Goal: Information Seeking & Learning: Check status

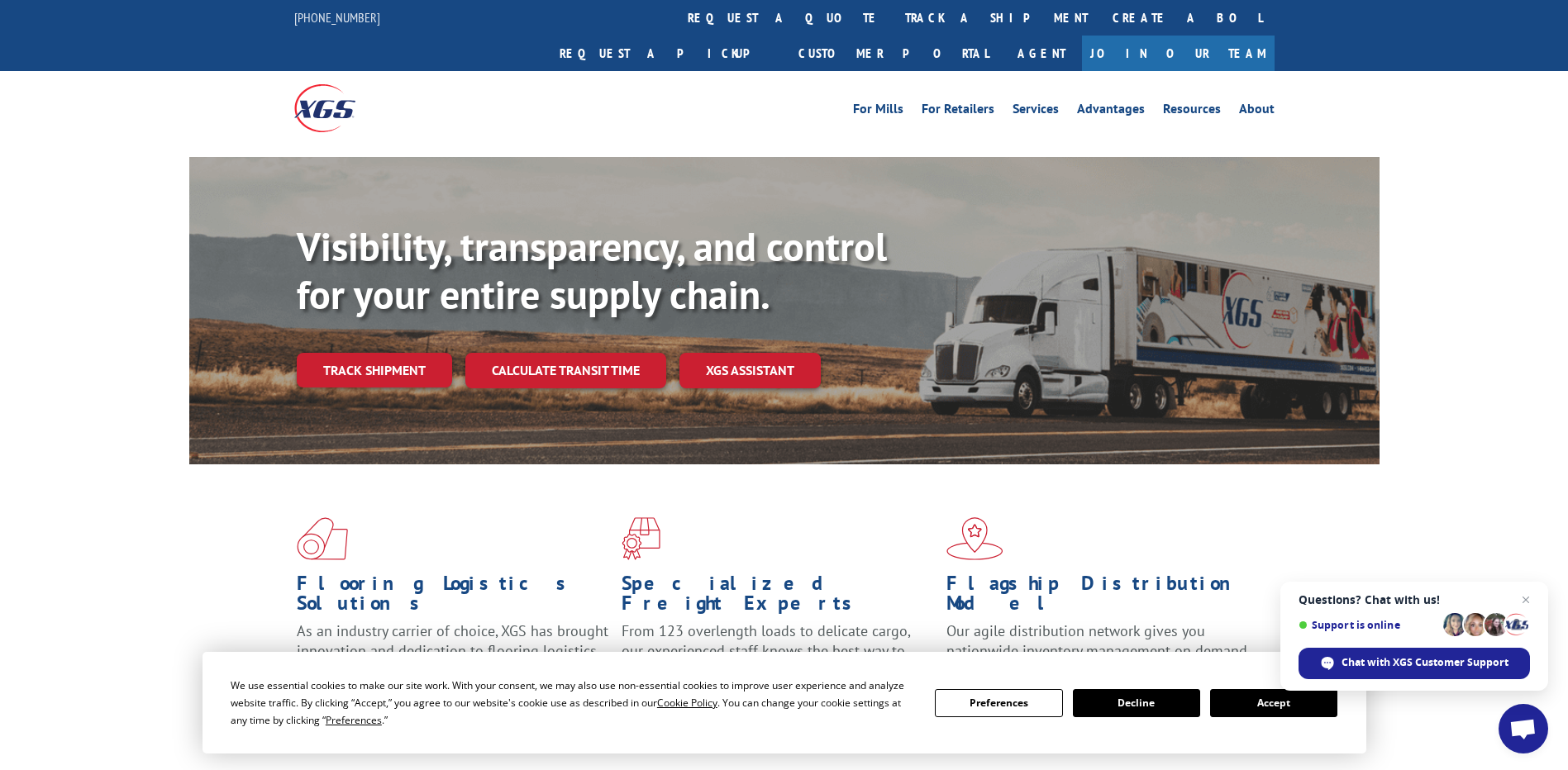
click at [1521, 724] on span "Open chat" at bounding box center [1523, 731] width 27 height 24
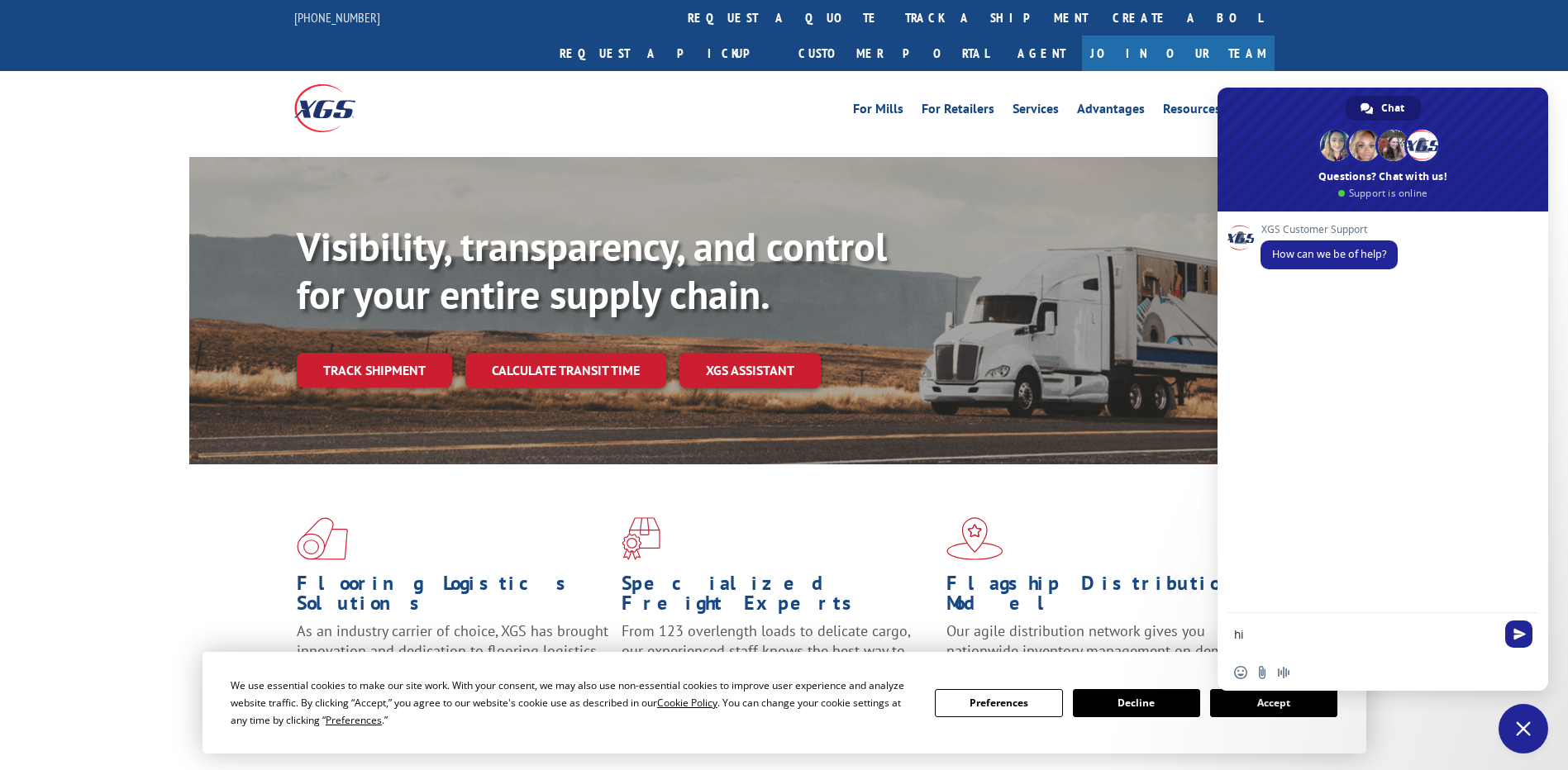
type textarea "hi"
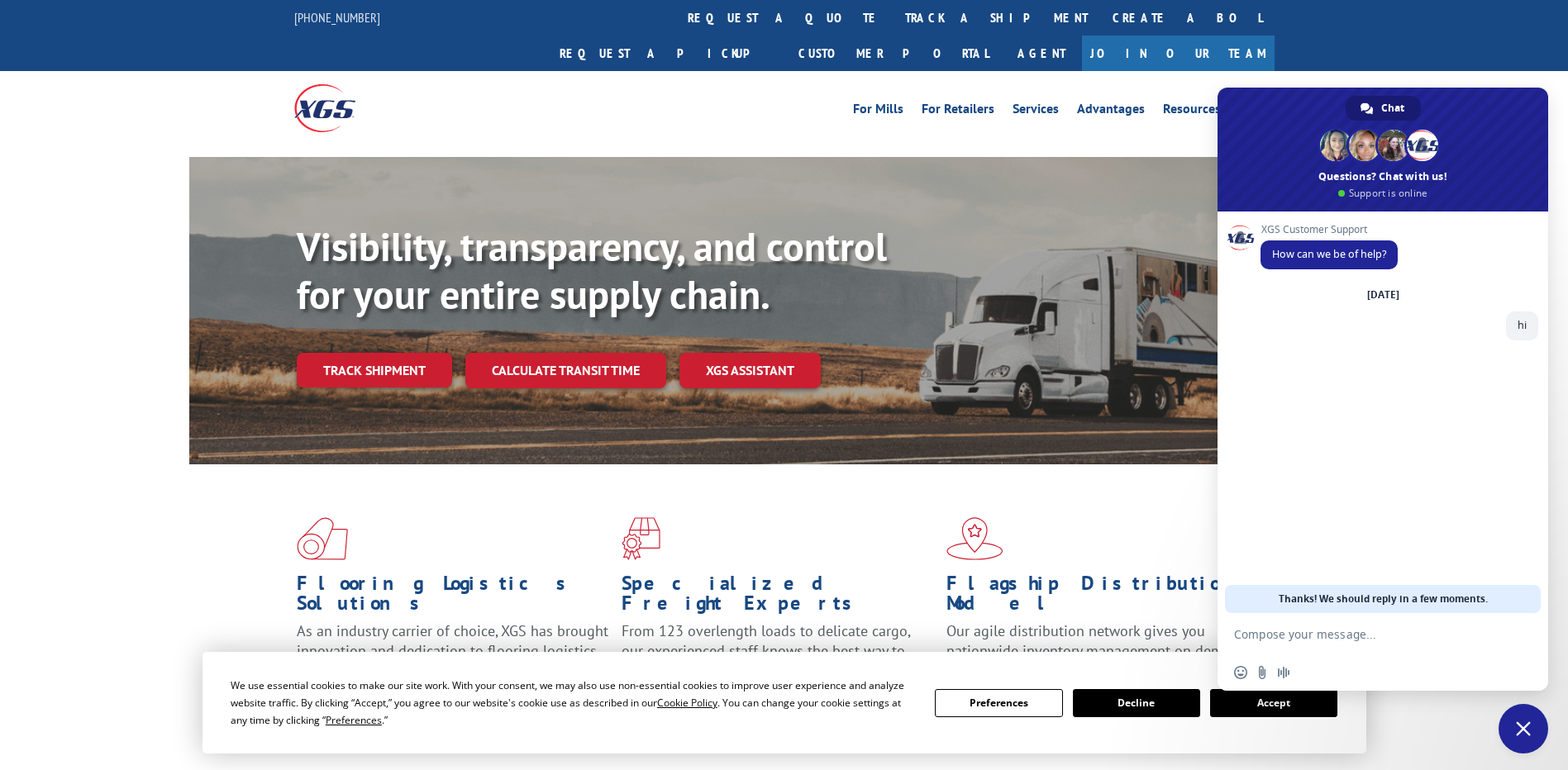
click at [1348, 638] on textarea "Compose your message..." at bounding box center [1365, 634] width 261 height 15
type textarea "check status for this load no"
paste textarea "Compose your message..."
click at [1281, 636] on textarea "7" at bounding box center [1365, 634] width 261 height 15
paste textarea "527518364"
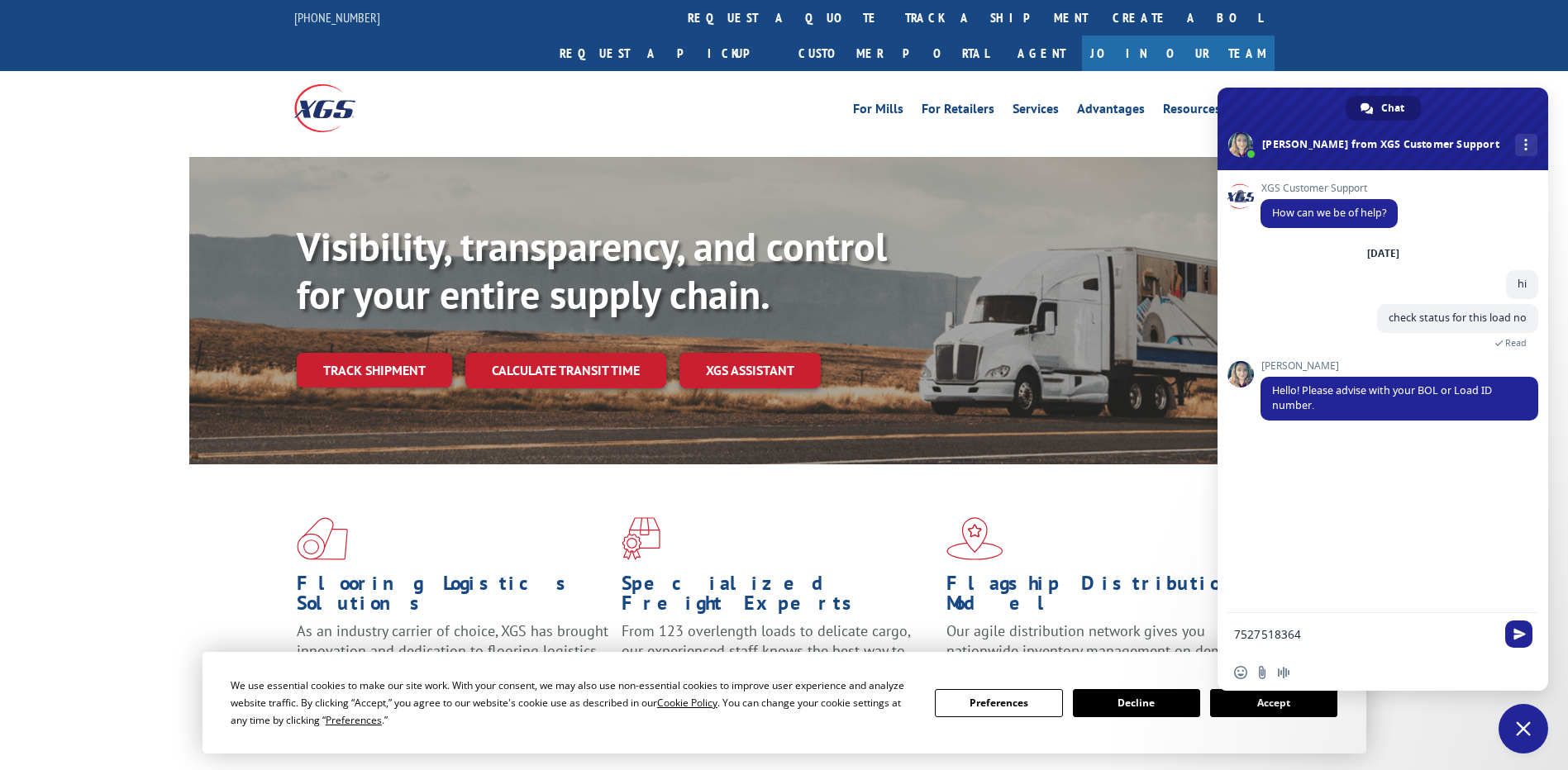
click at [1238, 628] on textarea "7527518364" at bounding box center [1365, 634] width 261 height 15
type textarea "527518364"
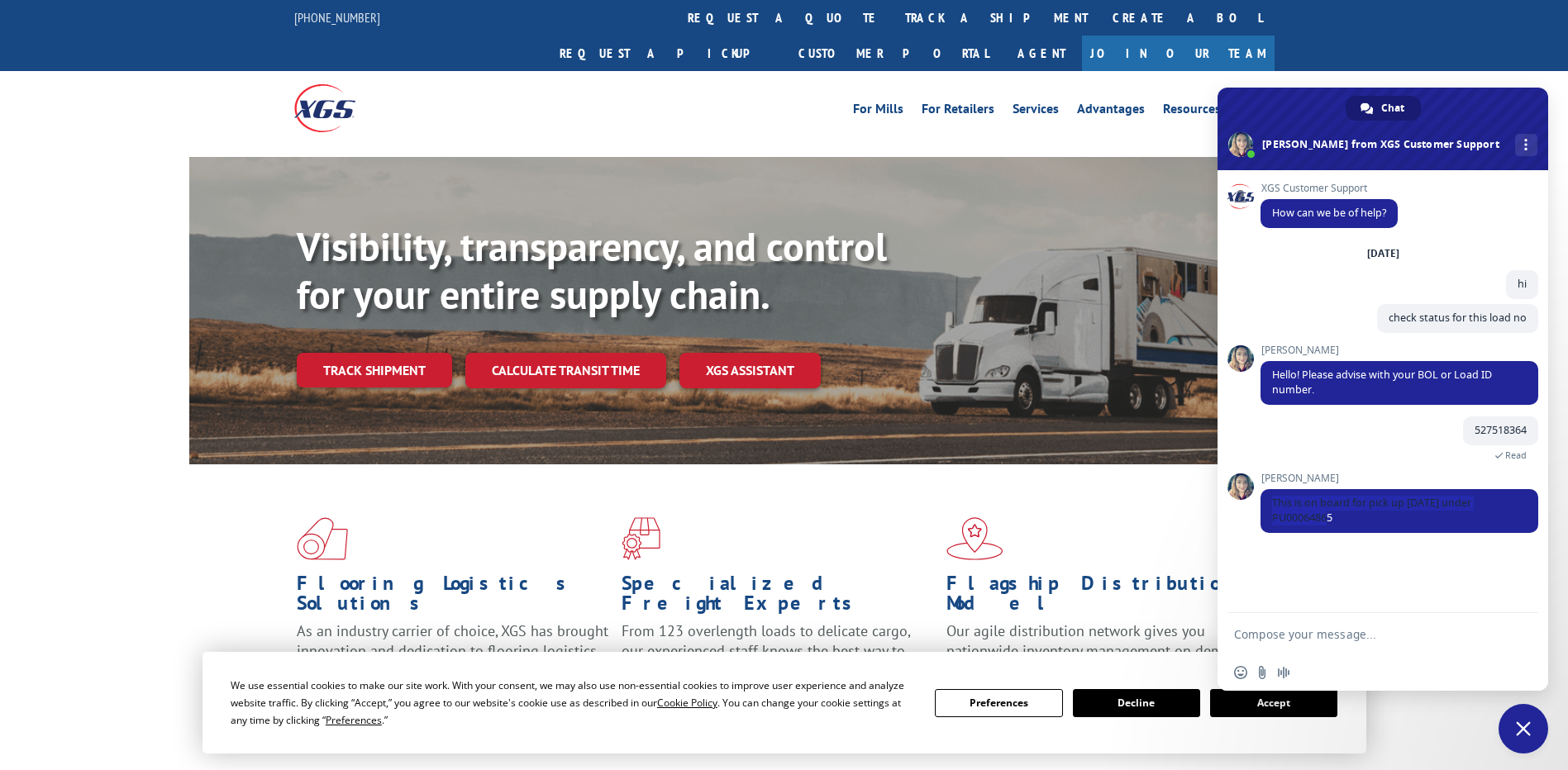
drag, startPoint x: 1342, startPoint y: 517, endPoint x: 1251, endPoint y: 509, distance: 91.4
click at [1251, 509] on div "XGS Customer Support How can we be of help? [DATE] hi A minute ago check status…" at bounding box center [1383, 391] width 331 height 443
copy span "This is on board for pick up [DATE] under PU00064865"
click at [1327, 633] on textarea "Compose your message..." at bounding box center [1365, 634] width 261 height 15
type textarea "reason for miss [DATE] ?"
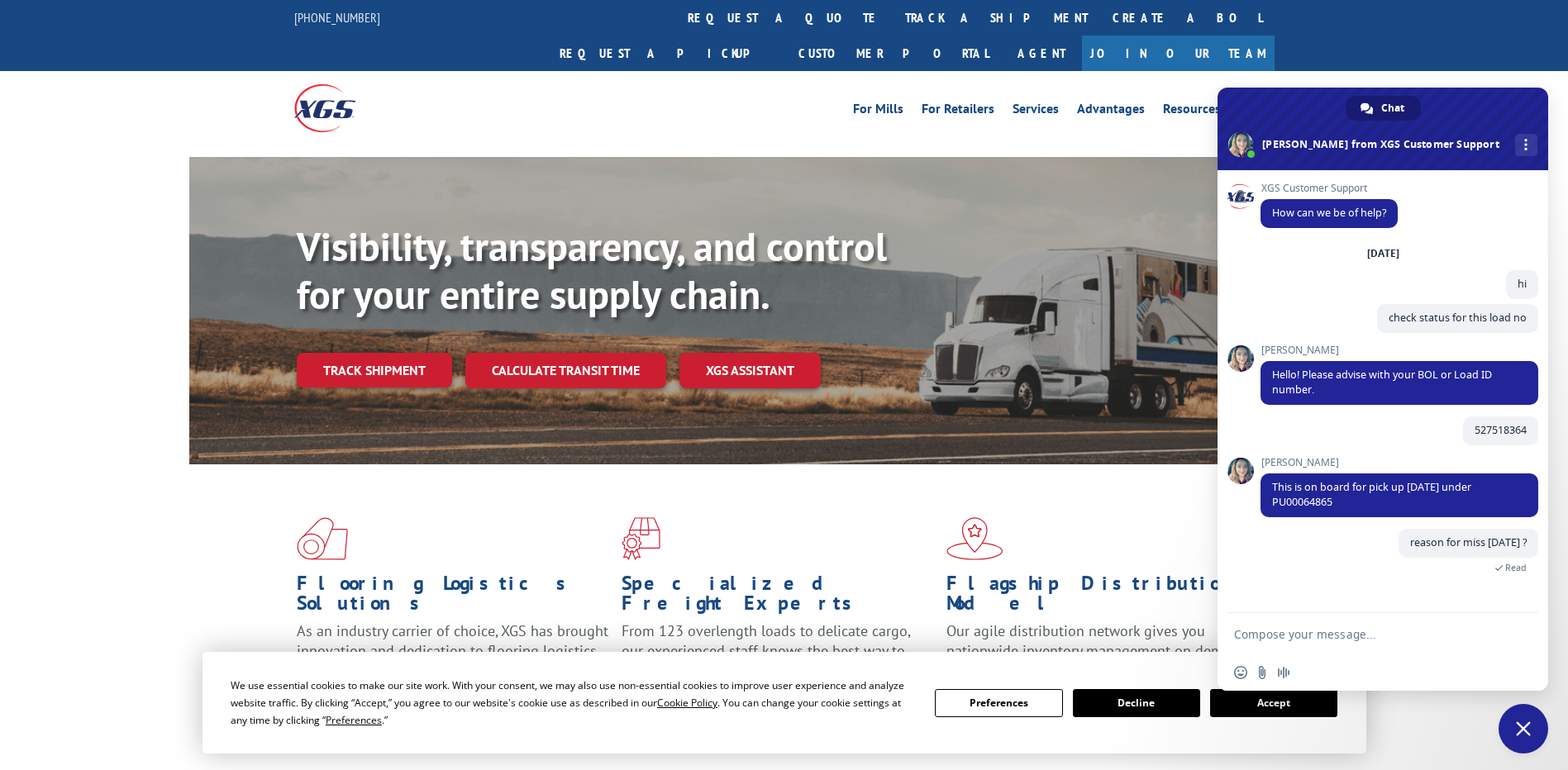
scroll to position [11, 0]
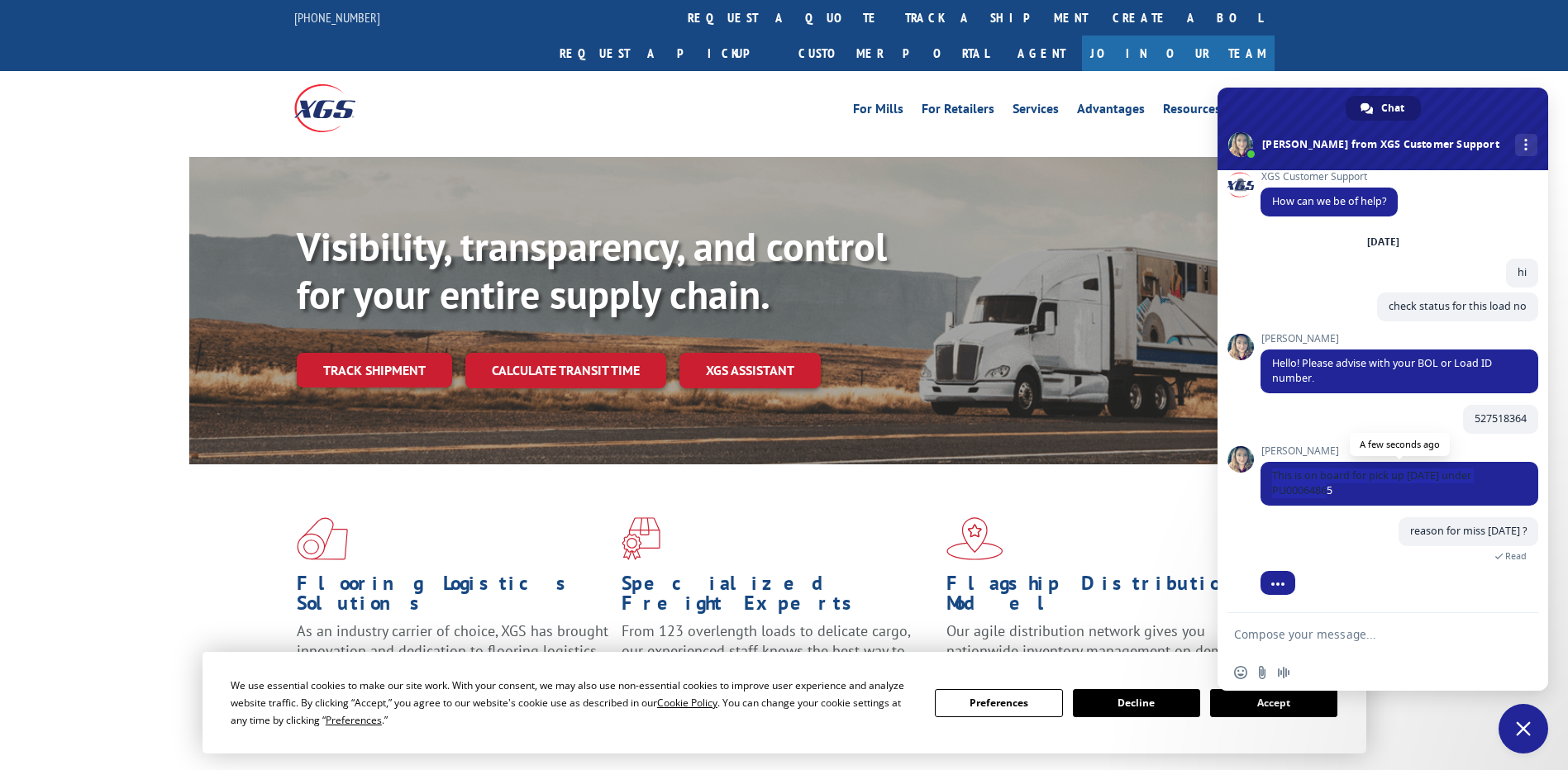
drag, startPoint x: 1335, startPoint y: 494, endPoint x: 1264, endPoint y: 468, distance: 75.6
click at [1264, 468] on span "This is on board for pick up [DATE] under PU00064865" at bounding box center [1399, 483] width 278 height 44
copy span "This is on board for pick up [DATE] under PU00064865"
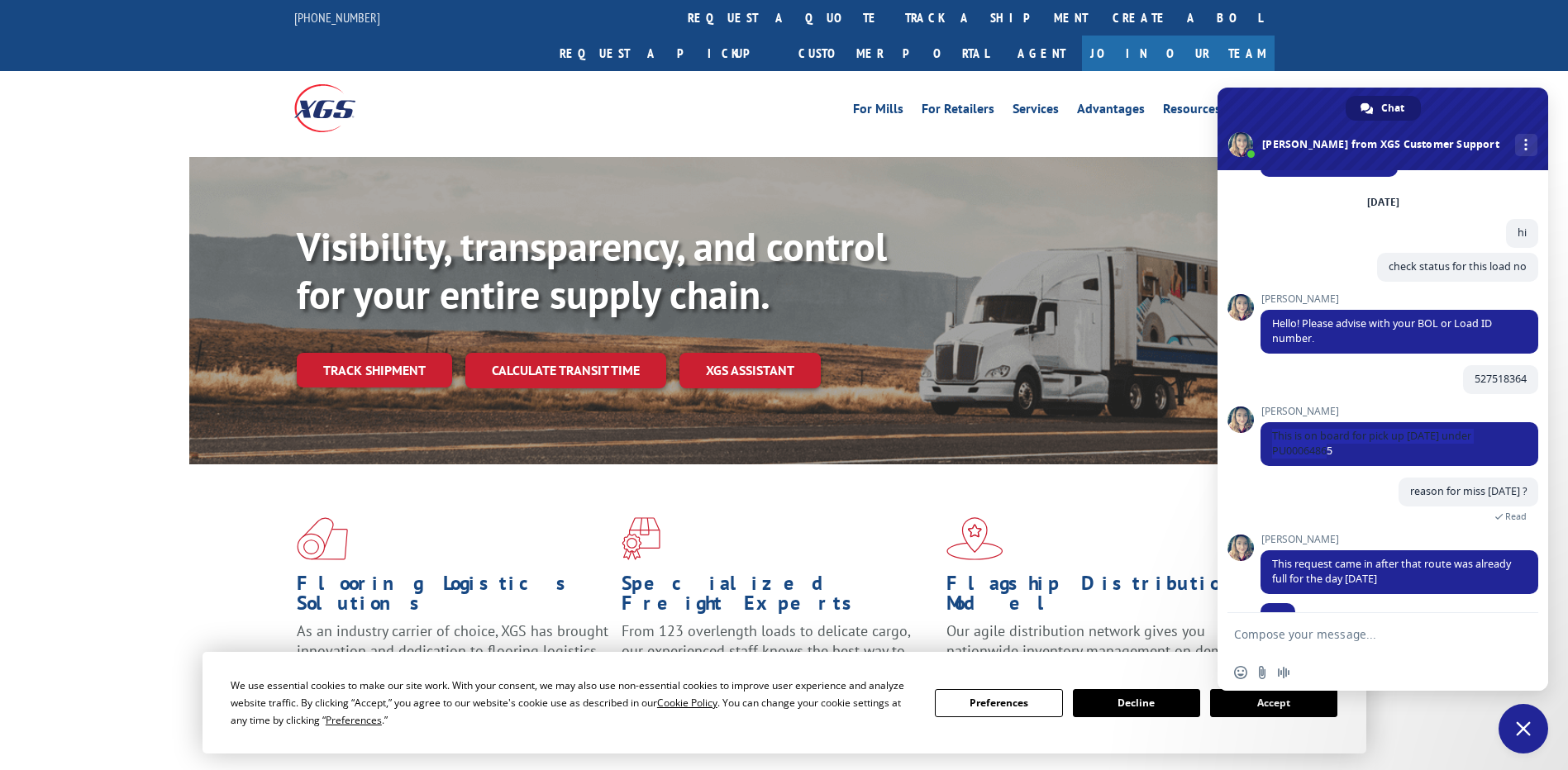
scroll to position [84, 0]
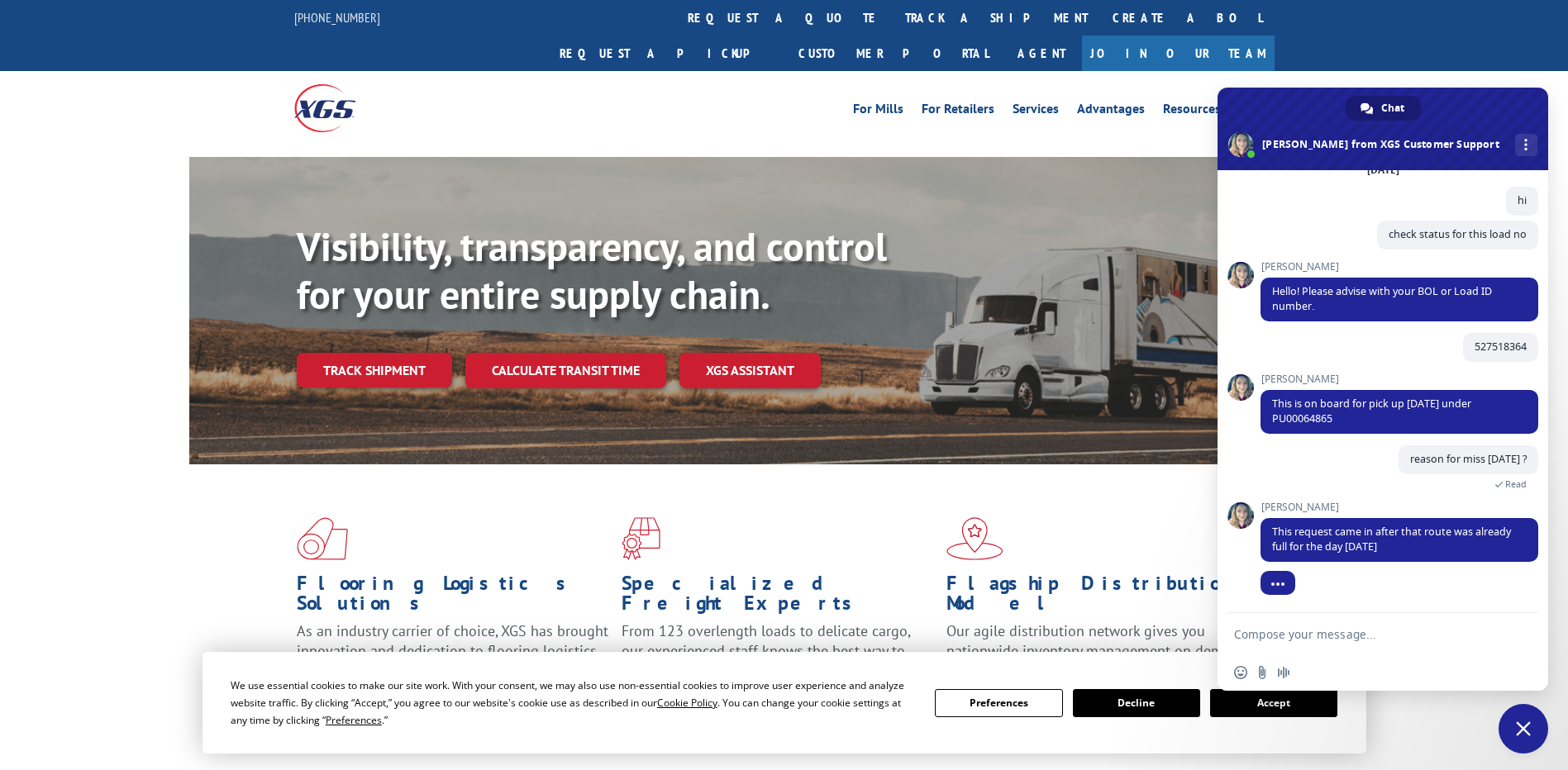
click at [1347, 640] on textarea "Compose your message..." at bounding box center [1365, 634] width 261 height 15
drag, startPoint x: 1270, startPoint y: 530, endPoint x: 1400, endPoint y: 552, distance: 131.8
click at [1400, 552] on span "This request came in after that route was already full for the day [DATE]" at bounding box center [1399, 540] width 278 height 44
copy span "This request came in after that route was already full for the day [DATE]"
click at [1345, 632] on textarea "Compose your message..." at bounding box center [1365, 634] width 261 height 15
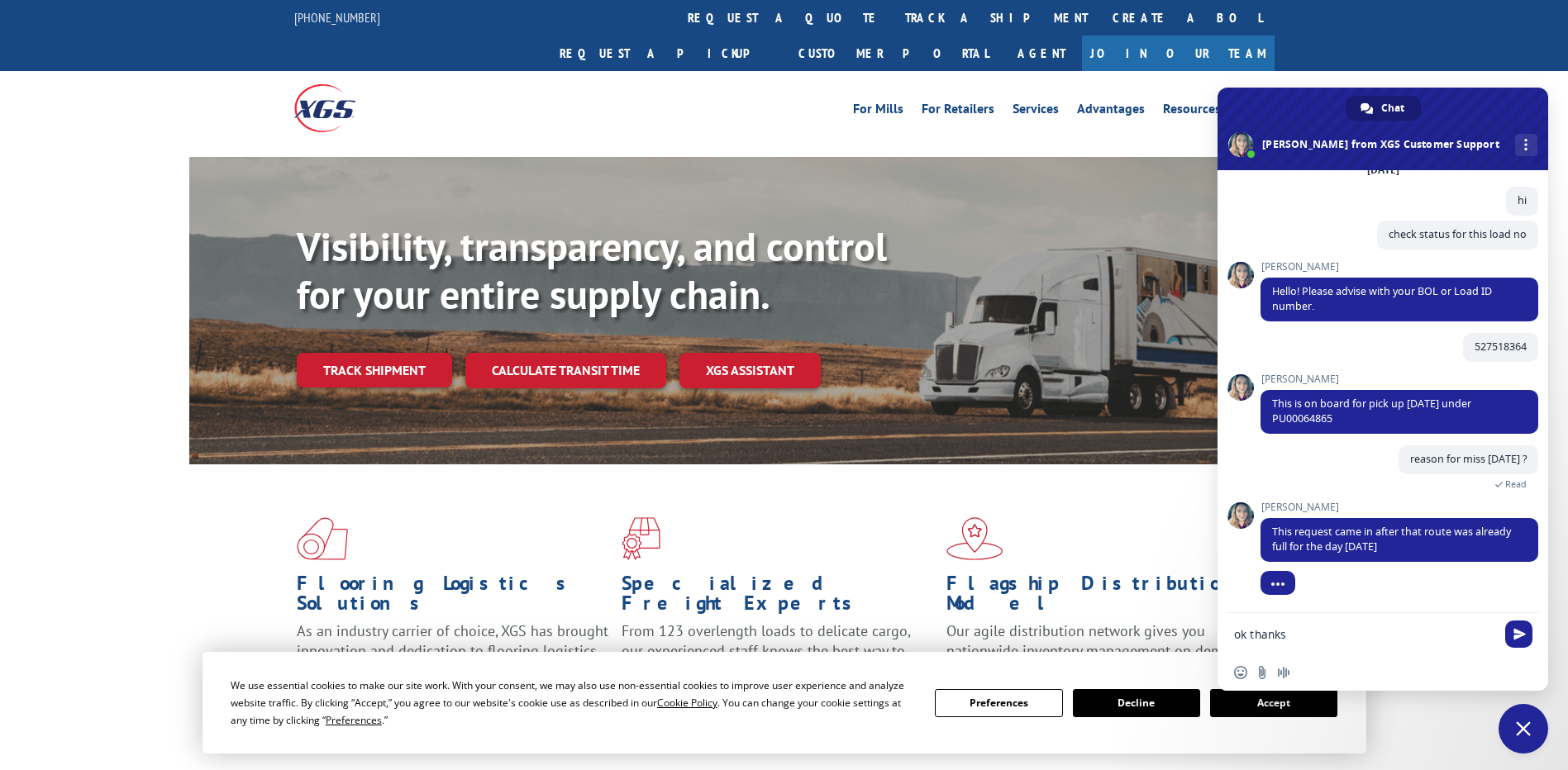
type textarea "ok thanks"
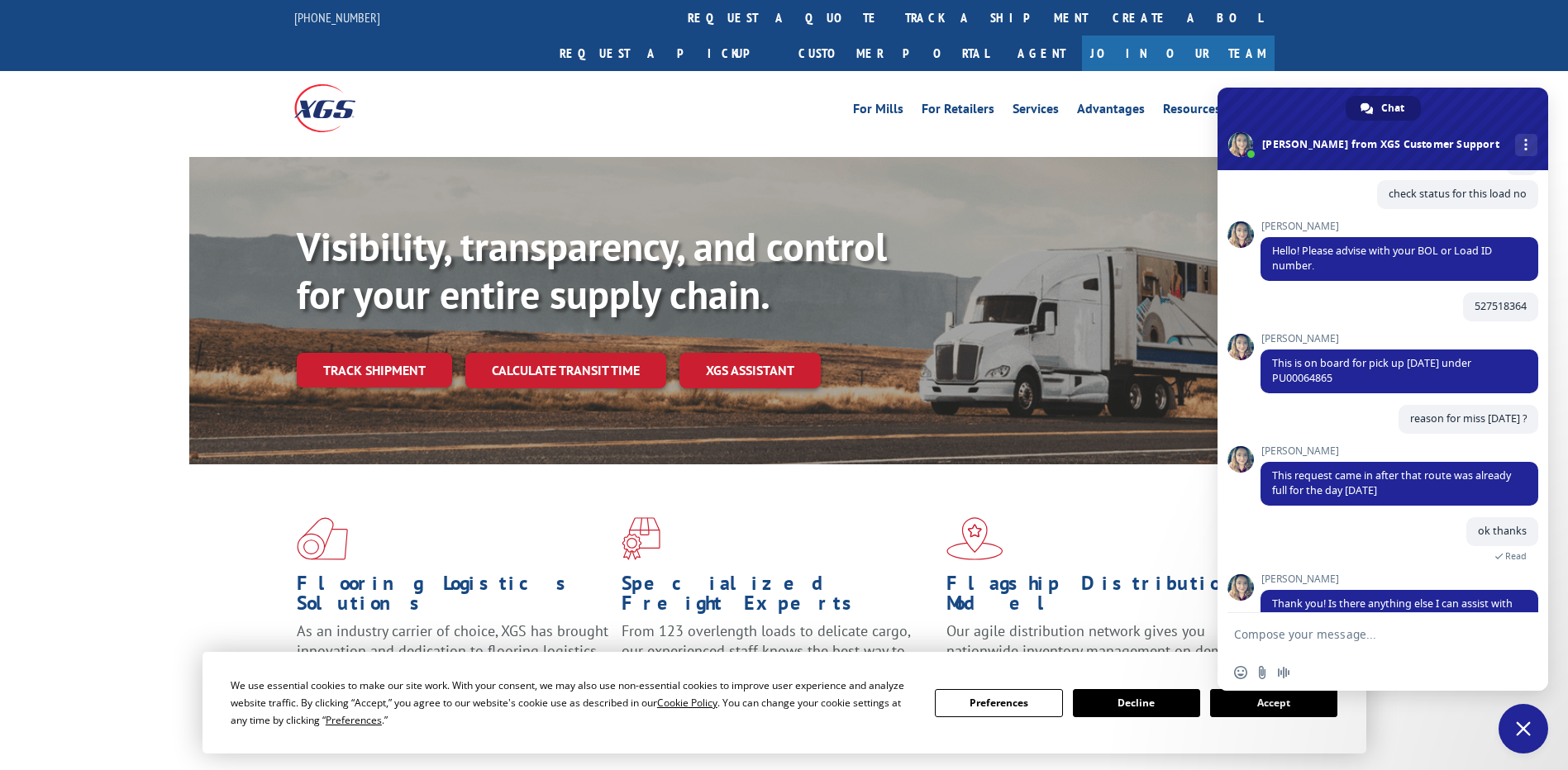
scroll to position [196, 0]
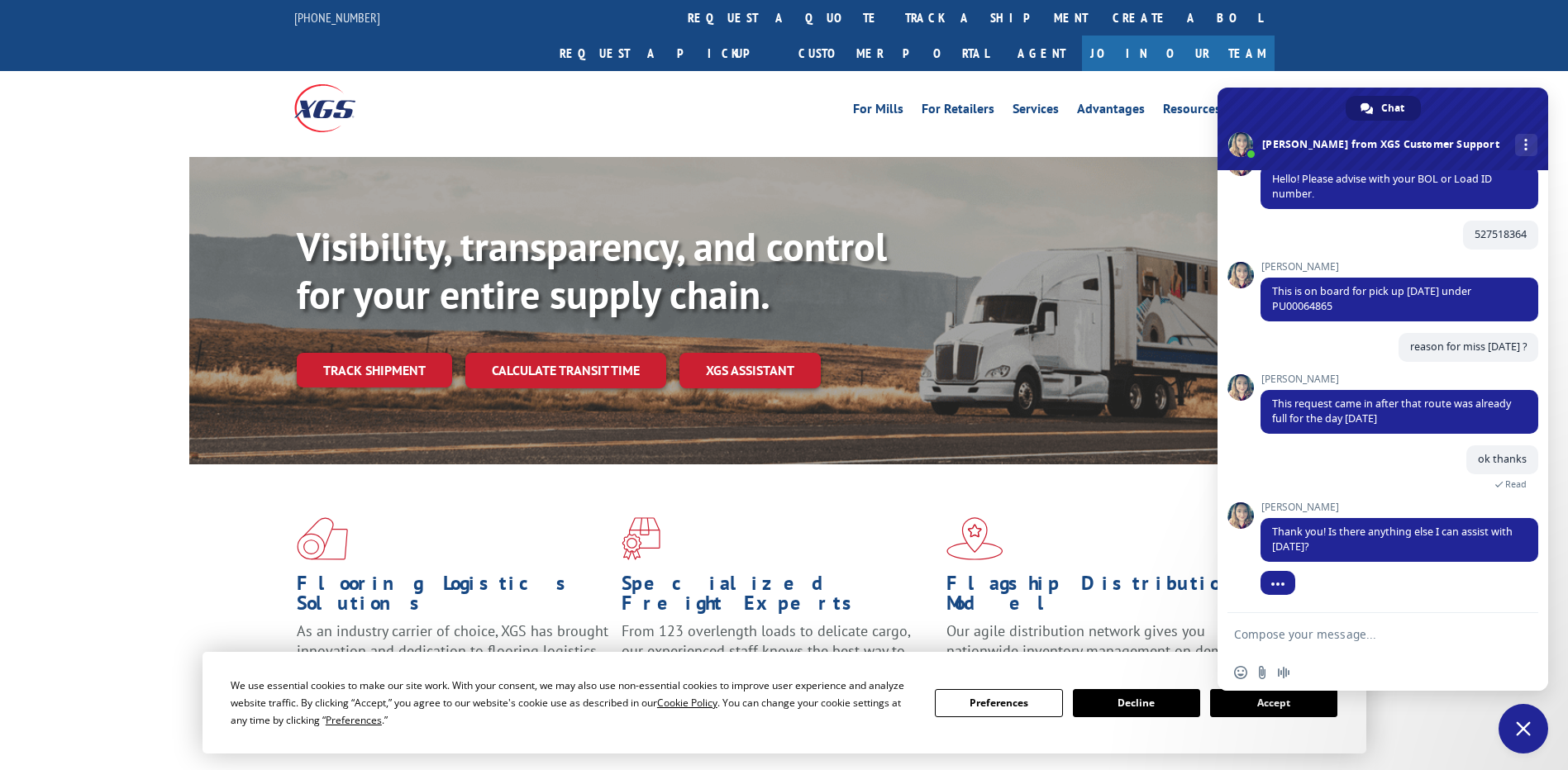
click at [1332, 639] on textarea "Compose your message..." at bounding box center [1365, 634] width 261 height 15
type textarea "no thanks a lot"
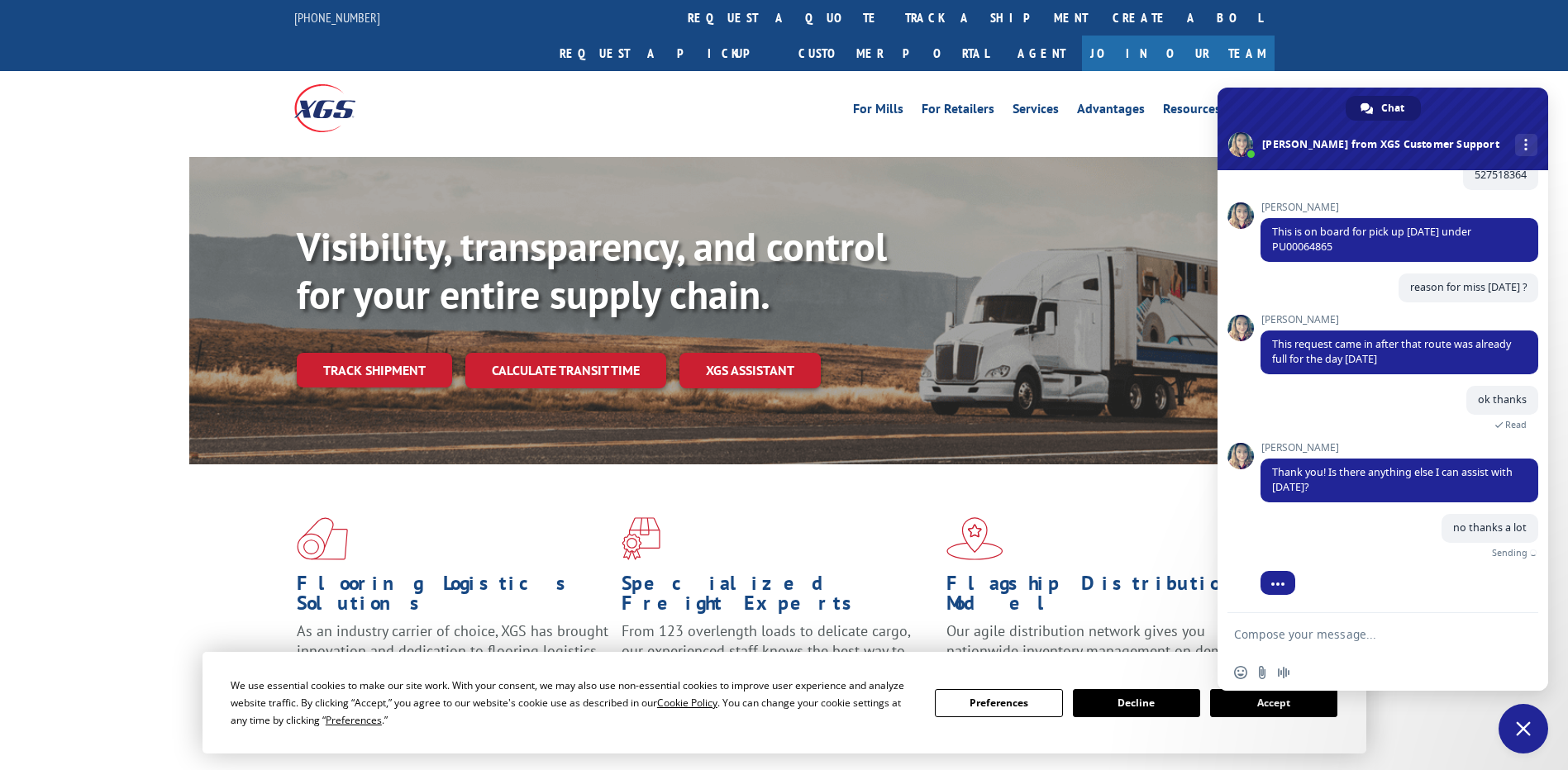
scroll to position [236, 0]
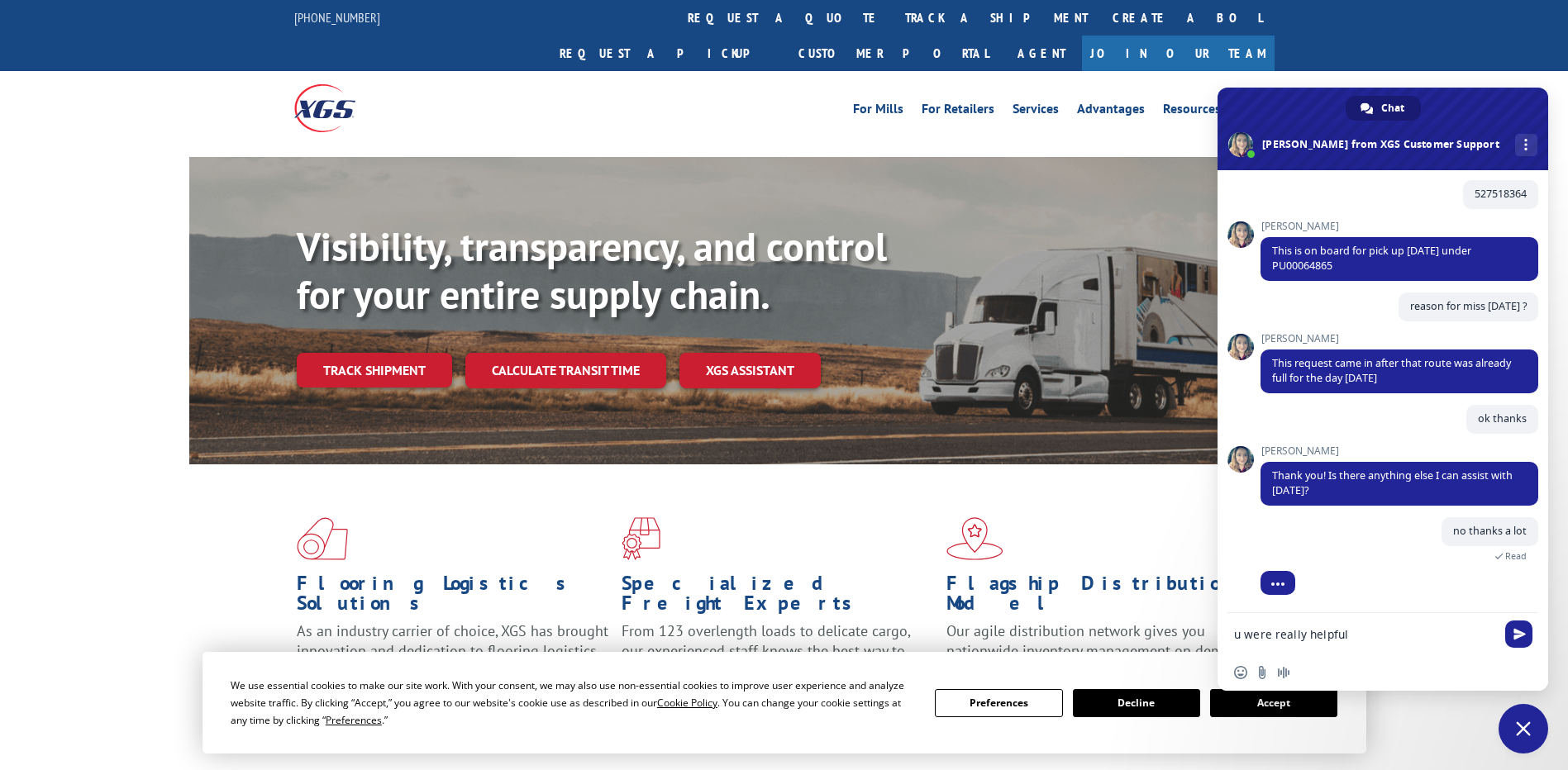
type textarea "u were really helpful"
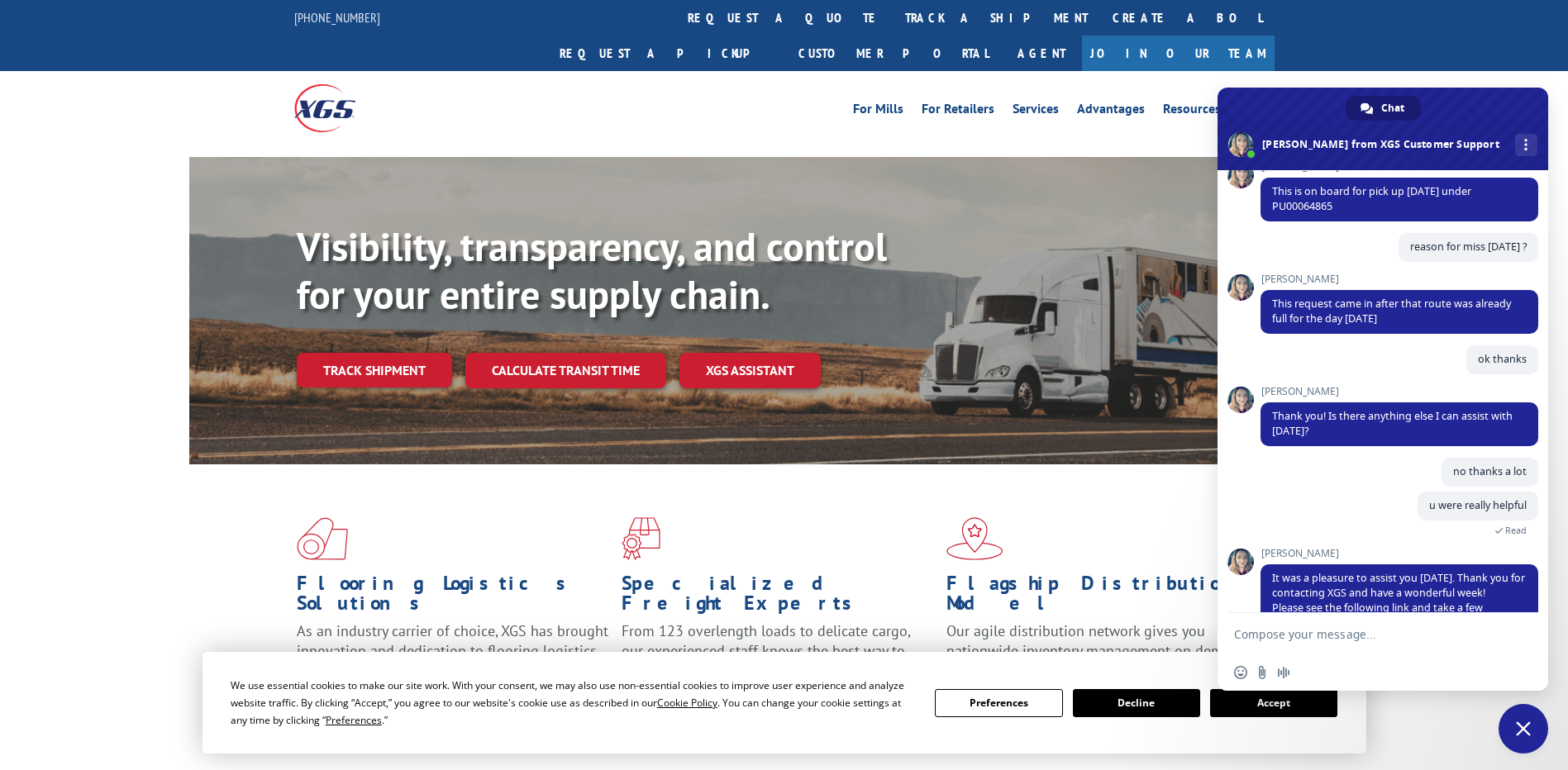
scroll to position [355, 0]
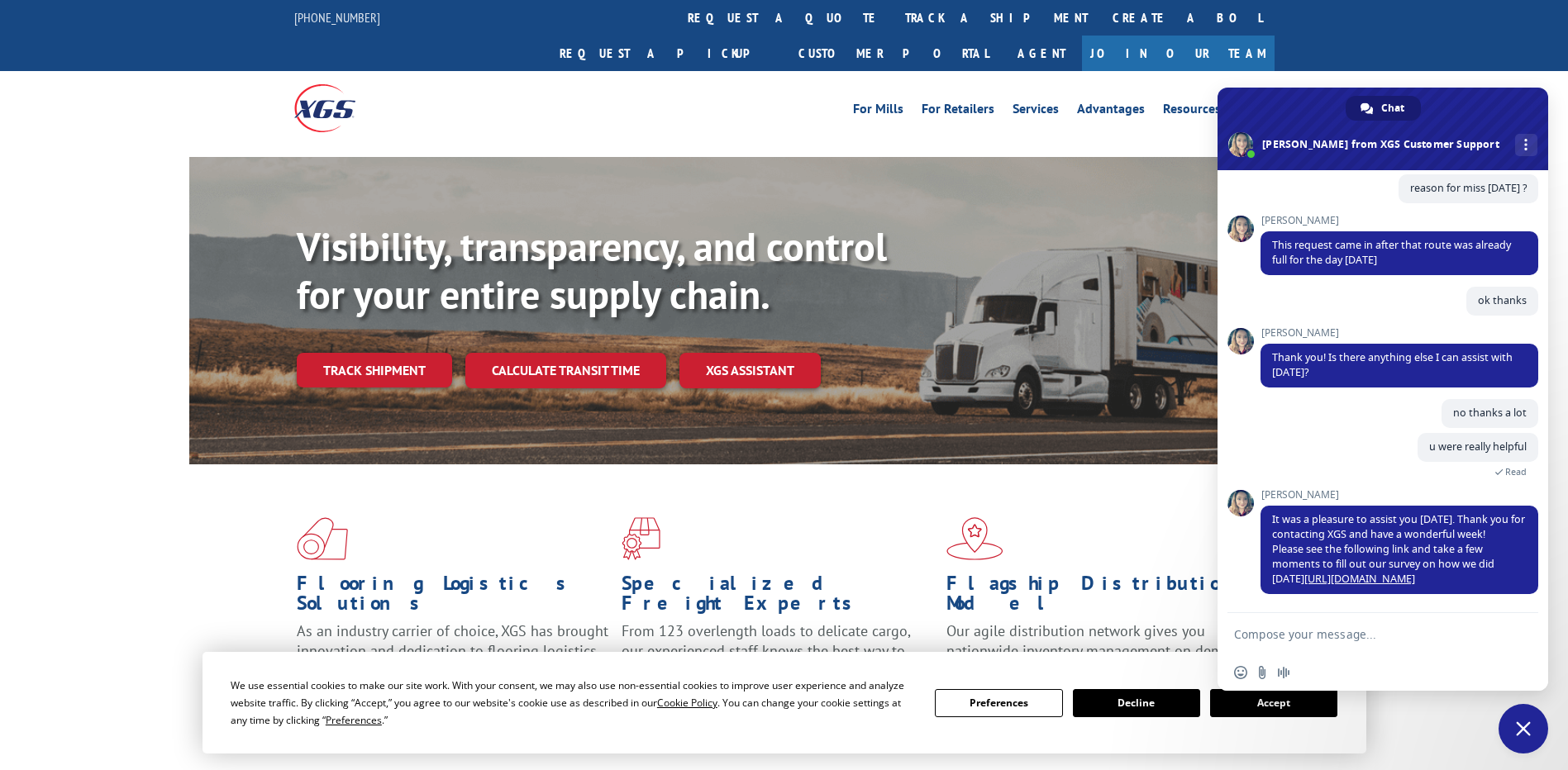
click at [1544, 725] on span "Close chat" at bounding box center [1523, 729] width 50 height 50
